Goal: Check status

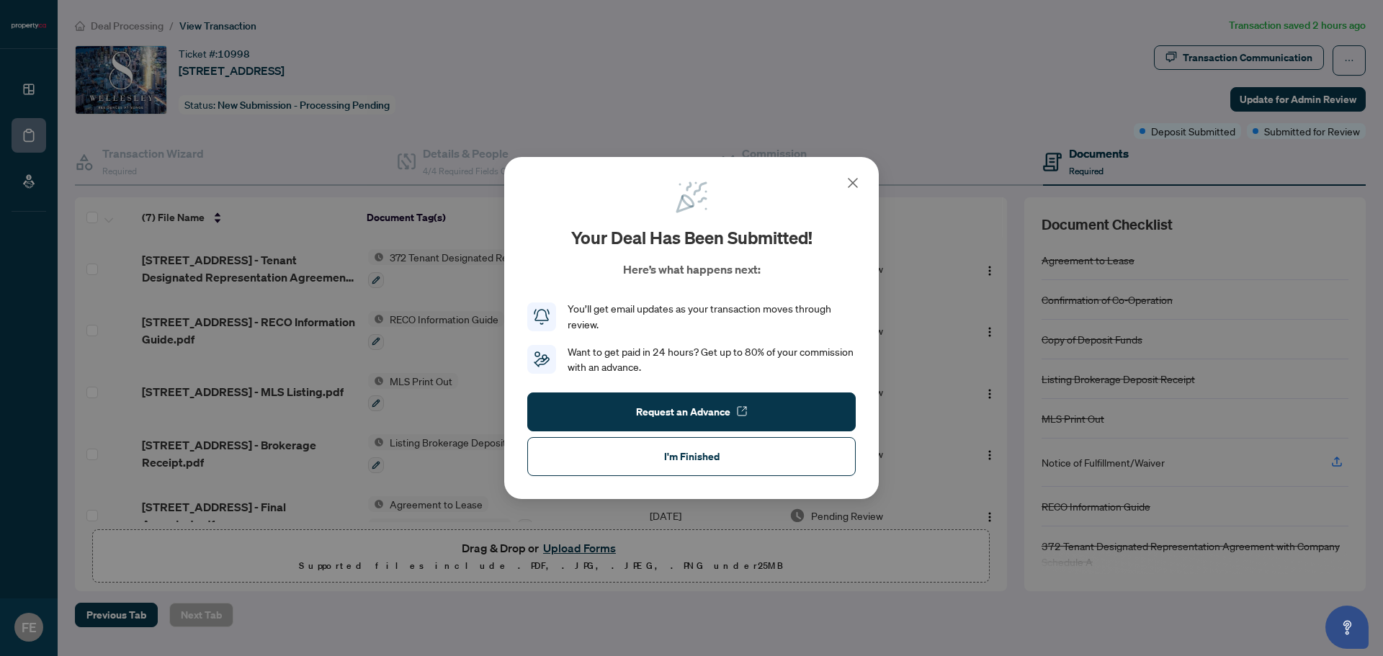
click at [279, 105] on div "Your deal has been submitted! Here’s what happens next: You’ll get email update…" at bounding box center [691, 328] width 1383 height 656
click at [859, 179] on icon at bounding box center [852, 182] width 17 height 17
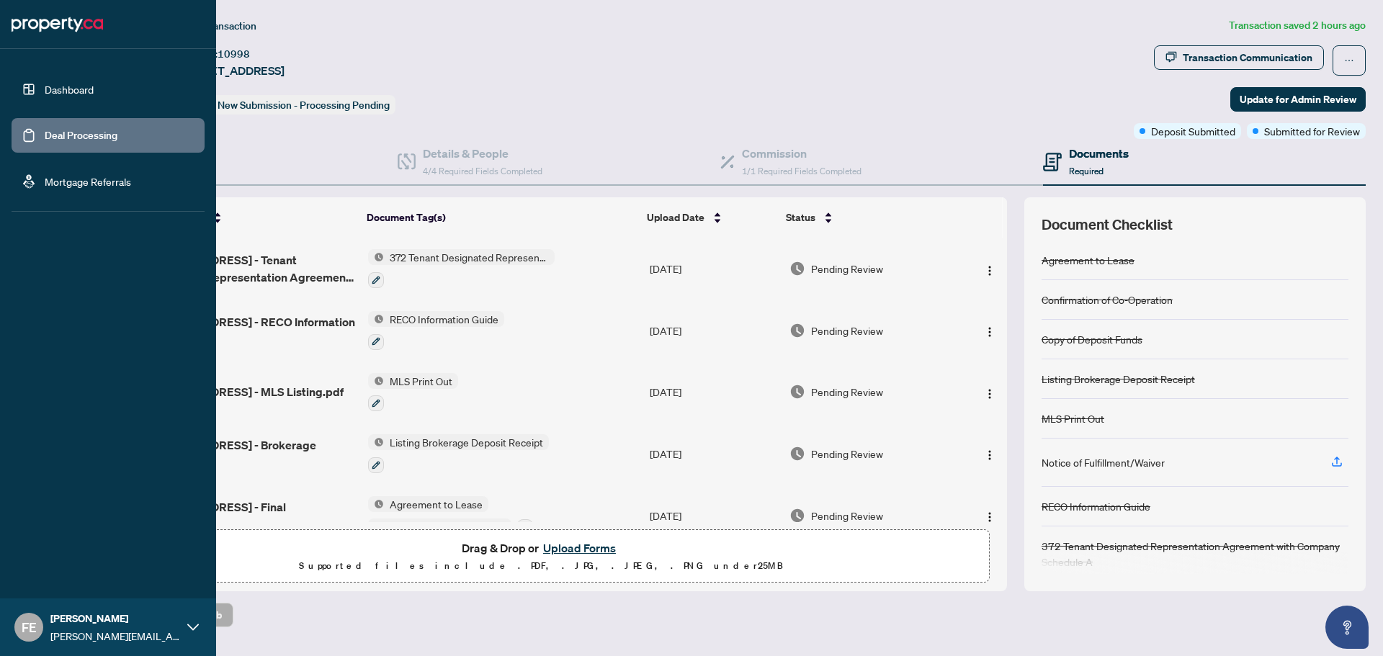
click at [45, 83] on link "Dashboard" at bounding box center [69, 89] width 49 height 13
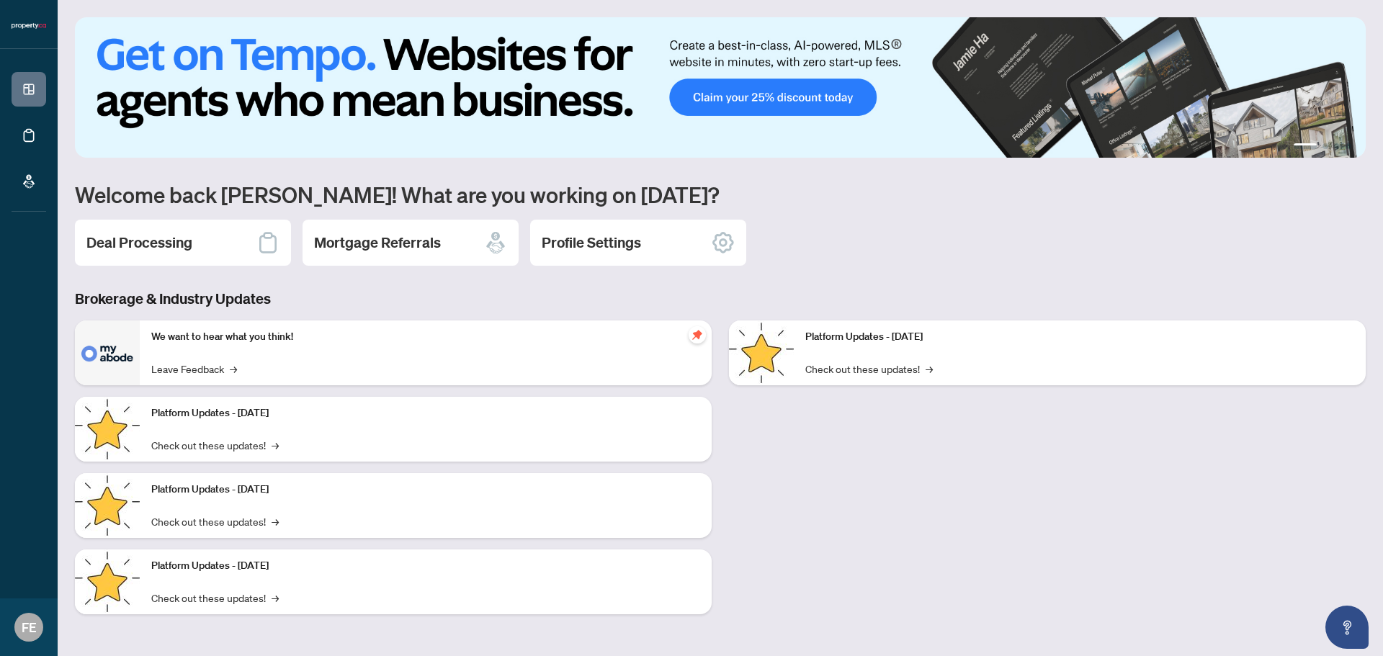
click at [147, 249] on h2 "Deal Processing" at bounding box center [139, 243] width 106 height 20
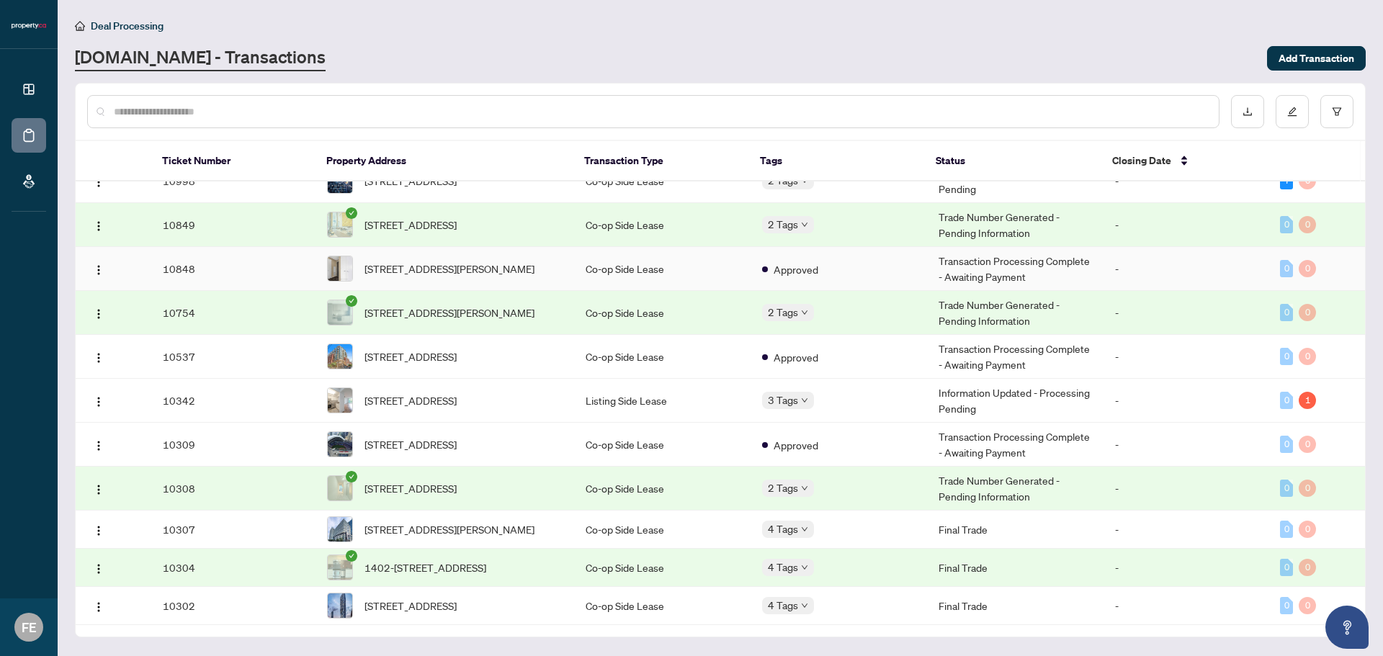
scroll to position [40, 0]
click at [499, 522] on span "[STREET_ADDRESS][PERSON_NAME]" at bounding box center [450, 530] width 170 height 16
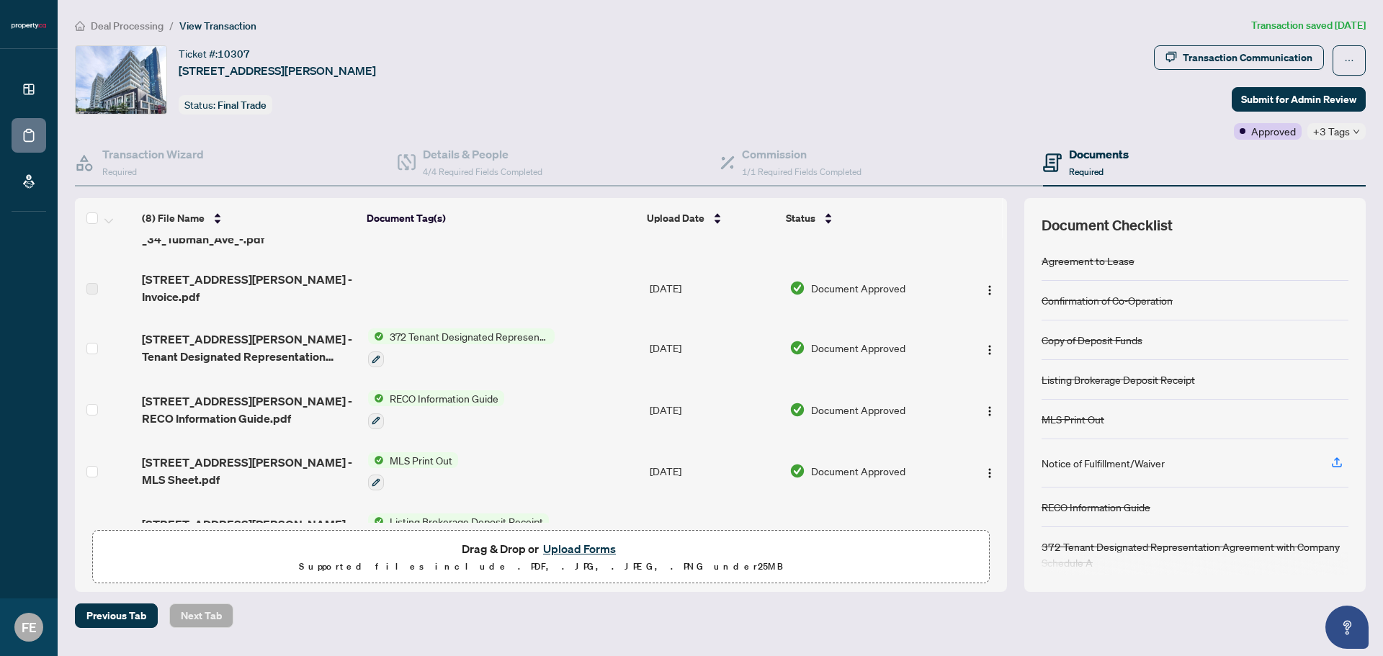
scroll to position [193, 0]
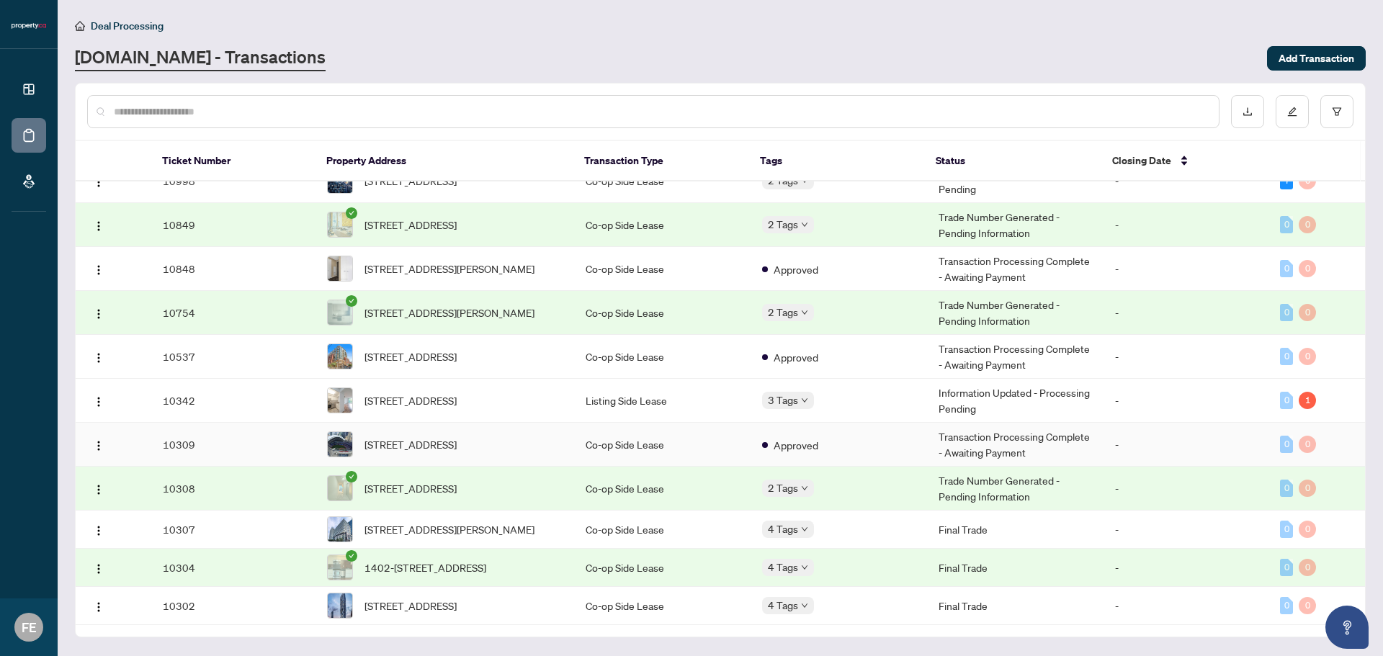
scroll to position [40, 0]
